Goal: Task Accomplishment & Management: Use online tool/utility

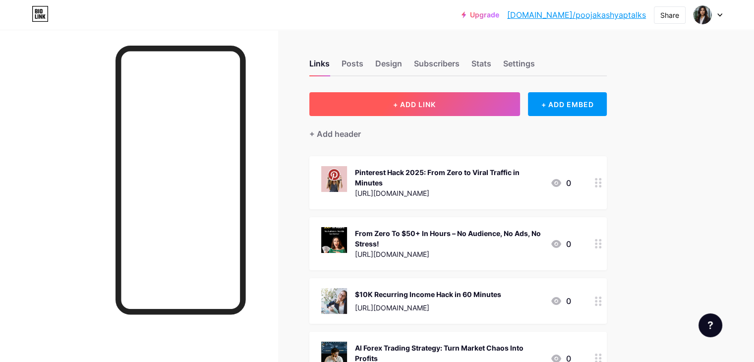
click at [434, 103] on button "+ ADD LINK" at bounding box center [414, 104] width 211 height 24
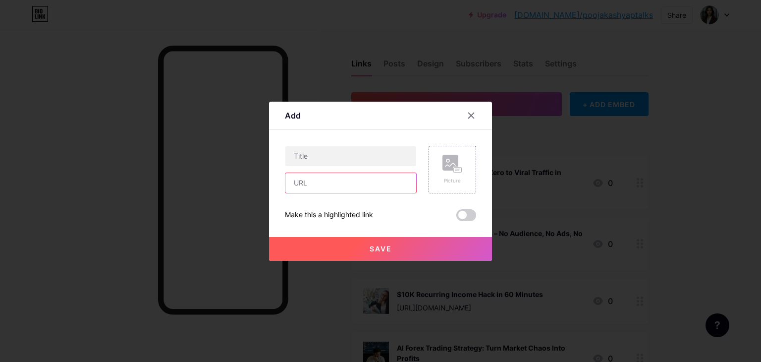
click at [365, 179] on input "text" at bounding box center [350, 183] width 131 height 20
click at [396, 177] on input "text" at bounding box center [350, 183] width 131 height 20
paste input "[URL][DOMAIN_NAME]"
type input "[URL][DOMAIN_NAME]"
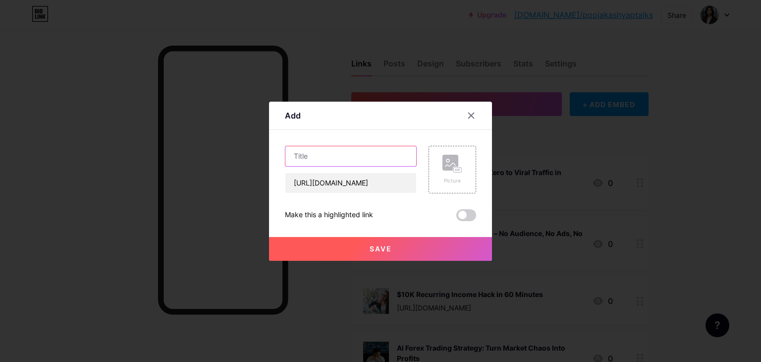
scroll to position [0, 0]
click at [375, 156] on input "text" at bounding box center [350, 156] width 131 height 20
paste input "Turn Emails Into Commissions Without Ads"
type input "Turn Emails Into Commissions Without Ads"
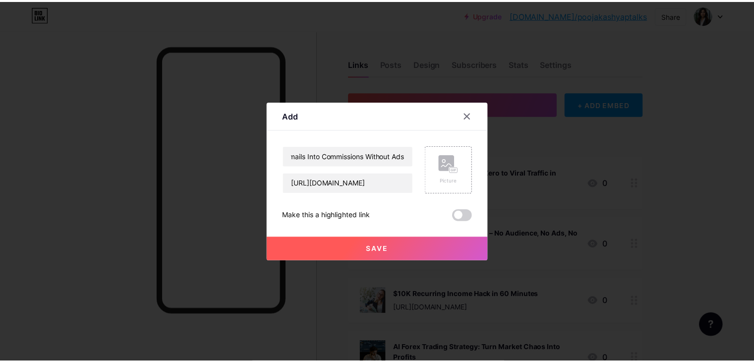
scroll to position [0, 0]
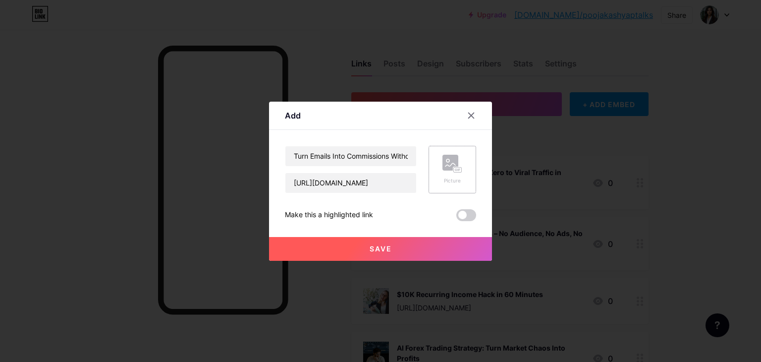
click at [471, 162] on div "Picture" at bounding box center [453, 170] width 48 height 48
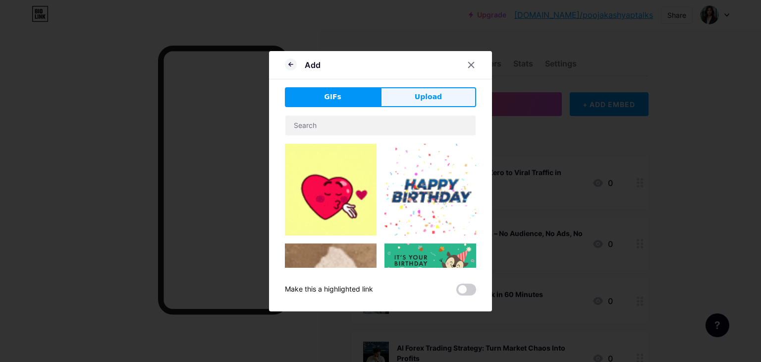
click at [446, 90] on button "Upload" at bounding box center [429, 97] width 96 height 20
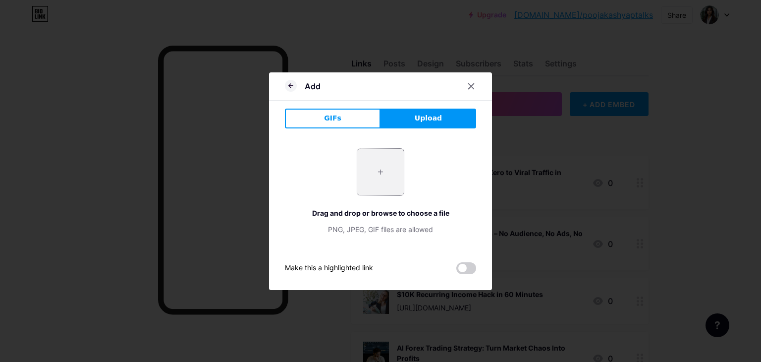
click at [386, 177] on input "file" at bounding box center [380, 172] width 47 height 47
type input "C:\fakepath\Add a heading (51).png"
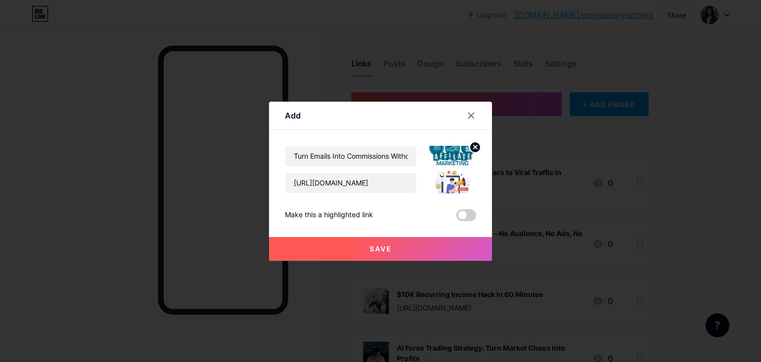
click at [381, 250] on span "Save" at bounding box center [381, 248] width 22 height 8
